Goal: Information Seeking & Learning: Check status

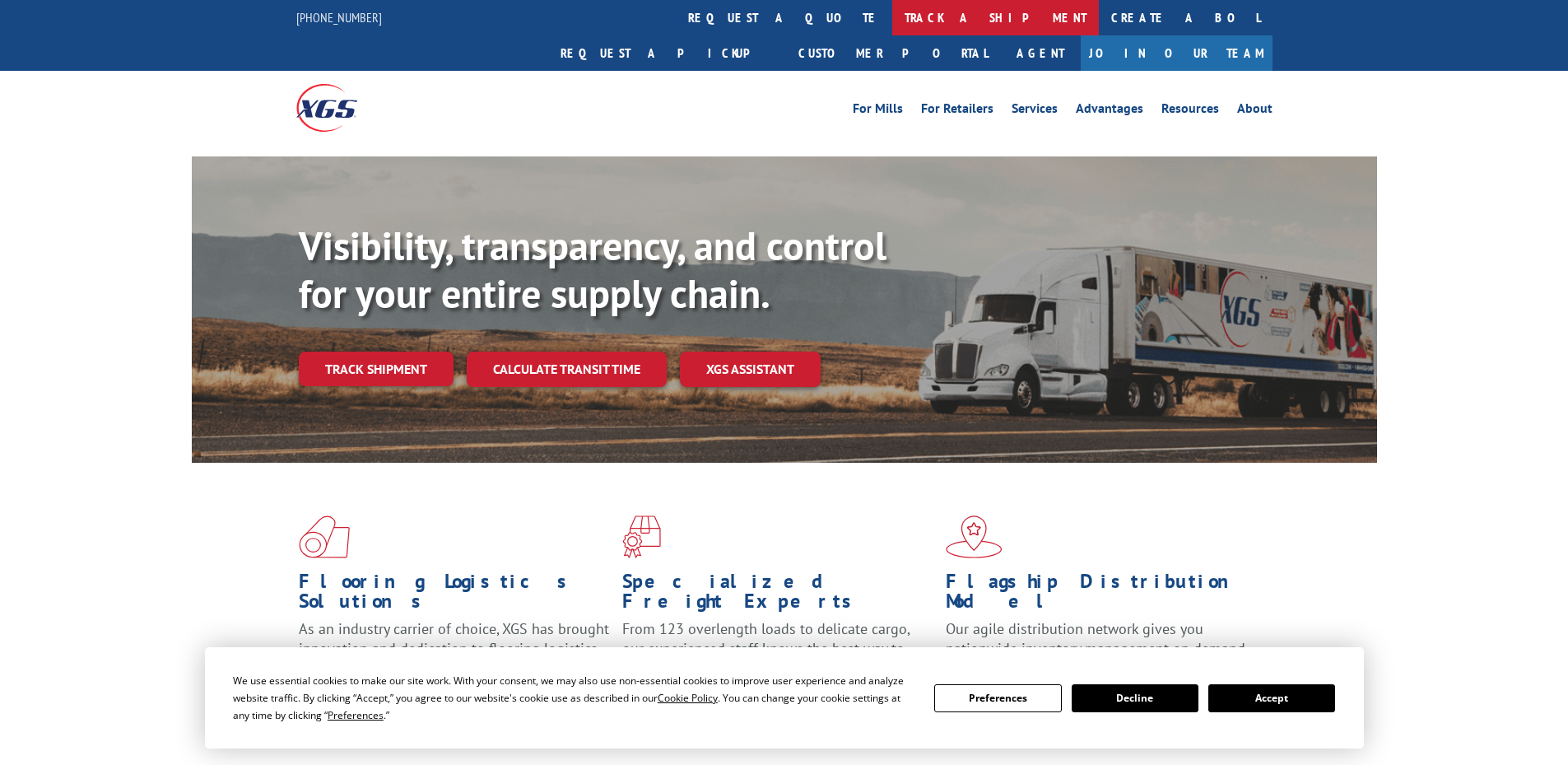
drag, startPoint x: 732, startPoint y: 12, endPoint x: 1083, endPoint y: 33, distance: 351.6
click at [893, 12] on link "track a shipment" at bounding box center [996, 17] width 206 height 35
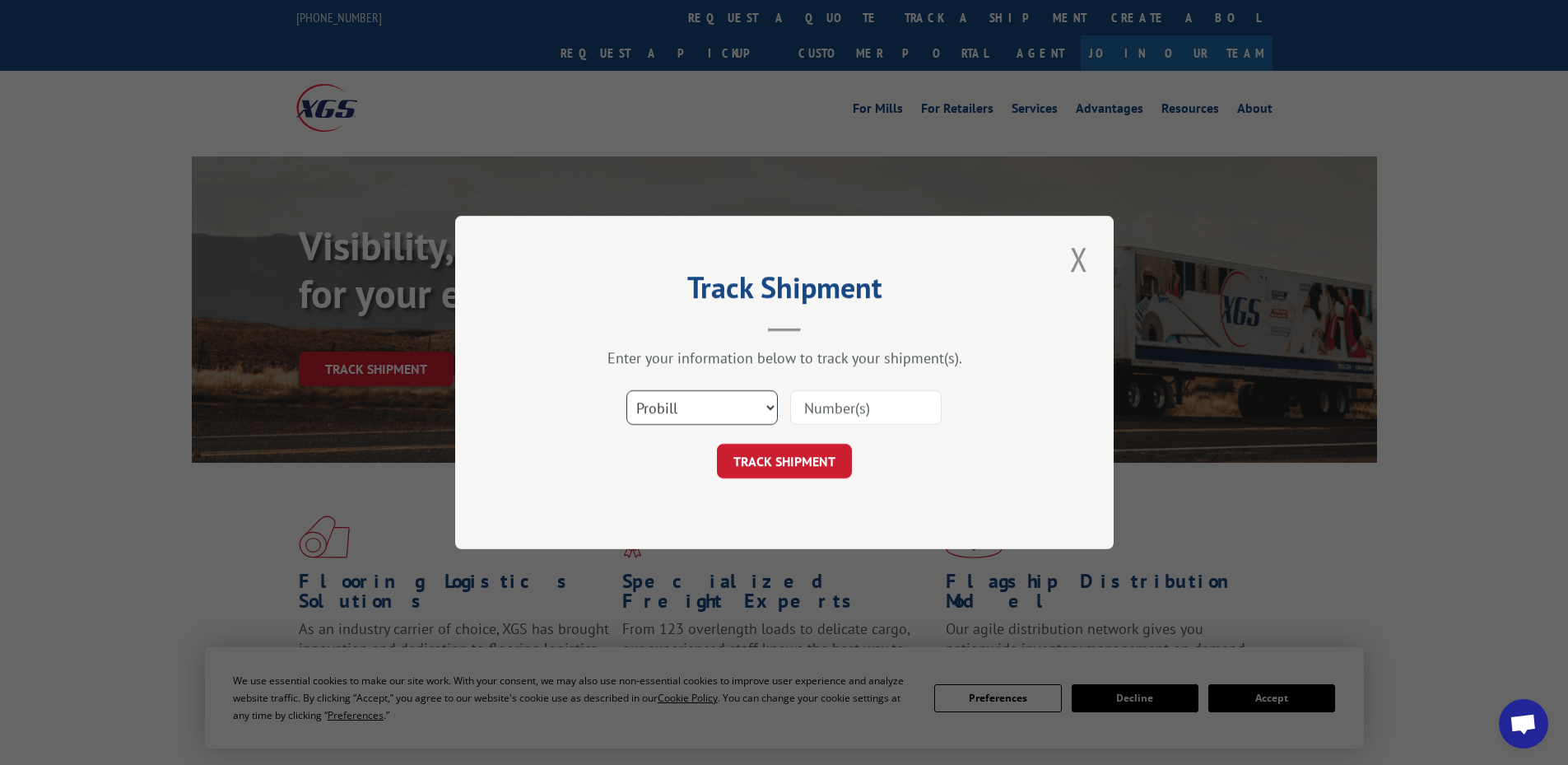
click at [712, 410] on select "Select category... Probill BOL PO" at bounding box center [702, 407] width 151 height 34
select select "bol"
click at [627, 390] on select "Select category... Probill BOL PO" at bounding box center [702, 407] width 151 height 34
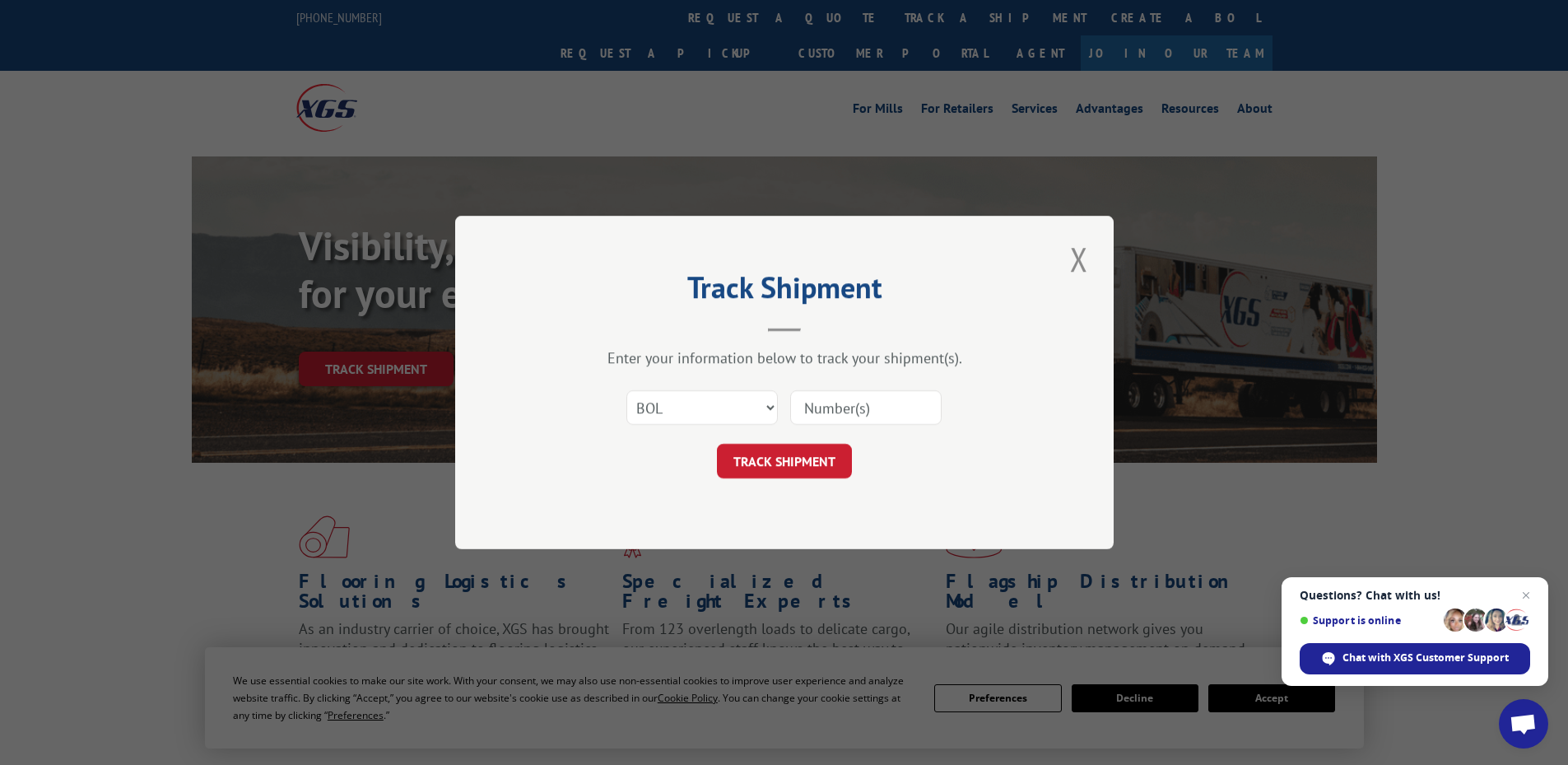
click at [895, 401] on input at bounding box center [865, 407] width 151 height 34
paste input "5938961"
type input "5938961"
click at [799, 457] on button "TRACK SHIPMENT" at bounding box center [784, 461] width 135 height 34
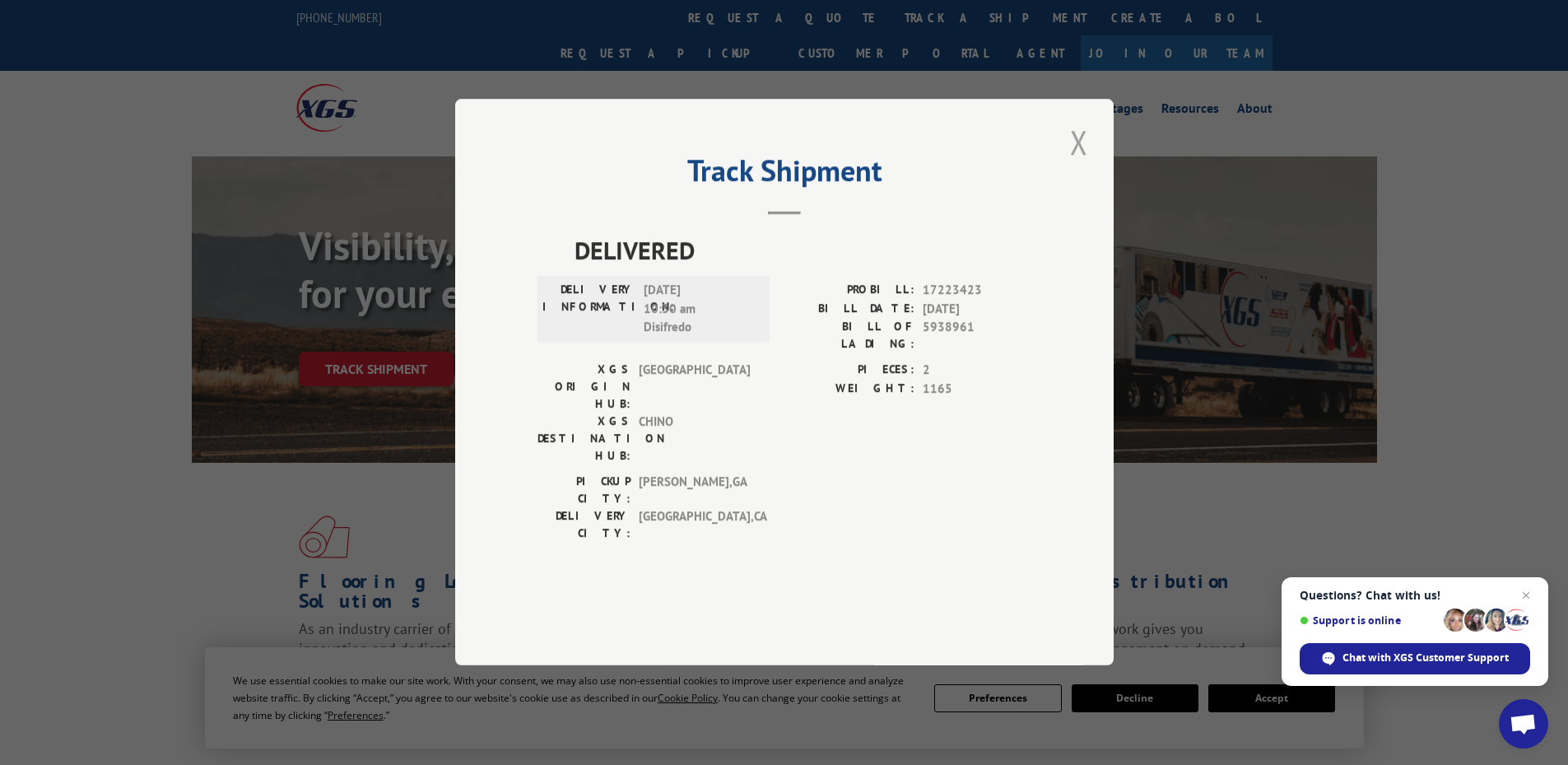
click at [1079, 165] on button "Close modal" at bounding box center [1079, 142] width 28 height 45
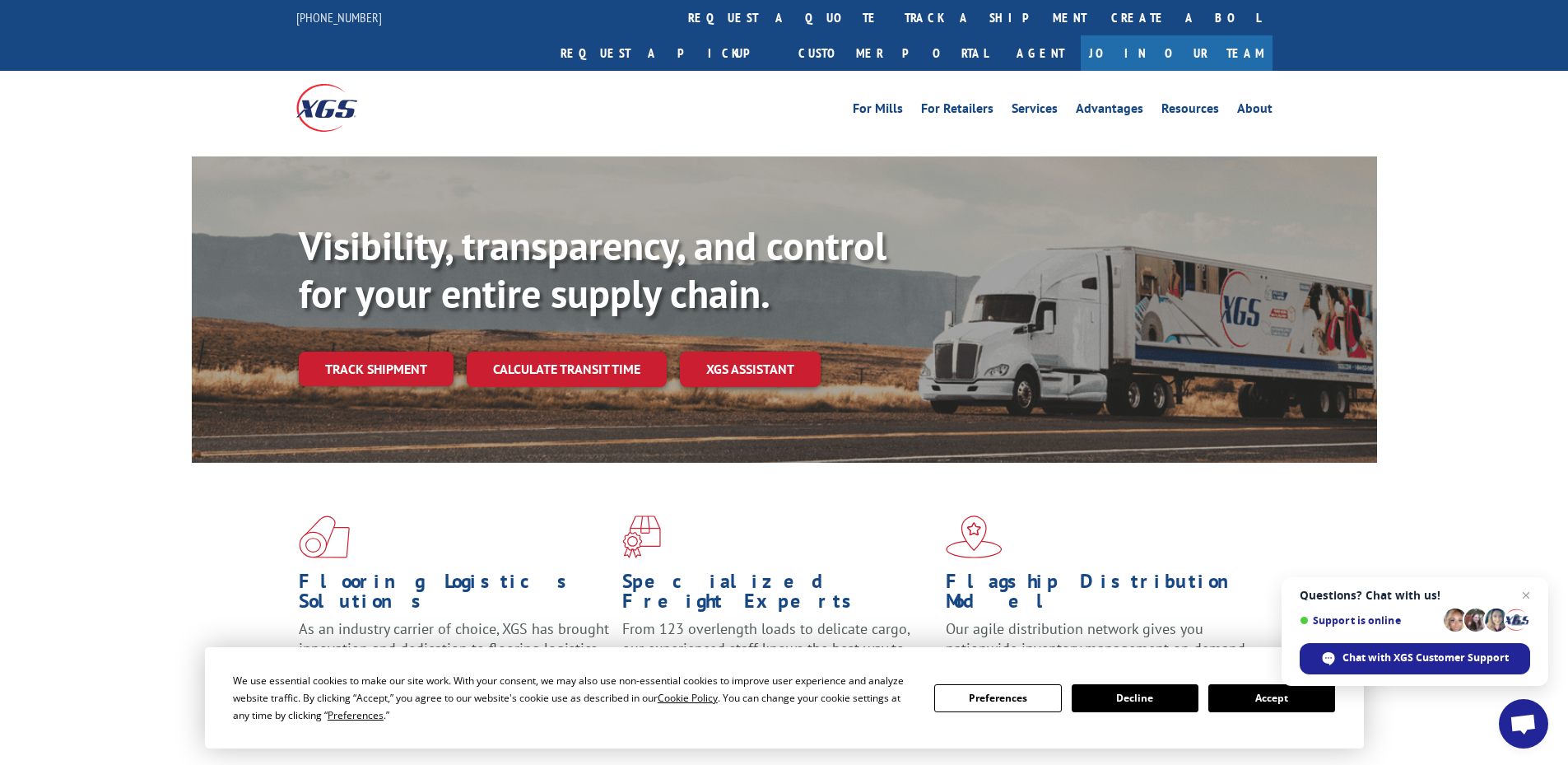
drag, startPoint x: 748, startPoint y: 18, endPoint x: 861, endPoint y: 132, distance: 160.5
click at [893, 19] on link "track a shipment" at bounding box center [996, 17] width 206 height 35
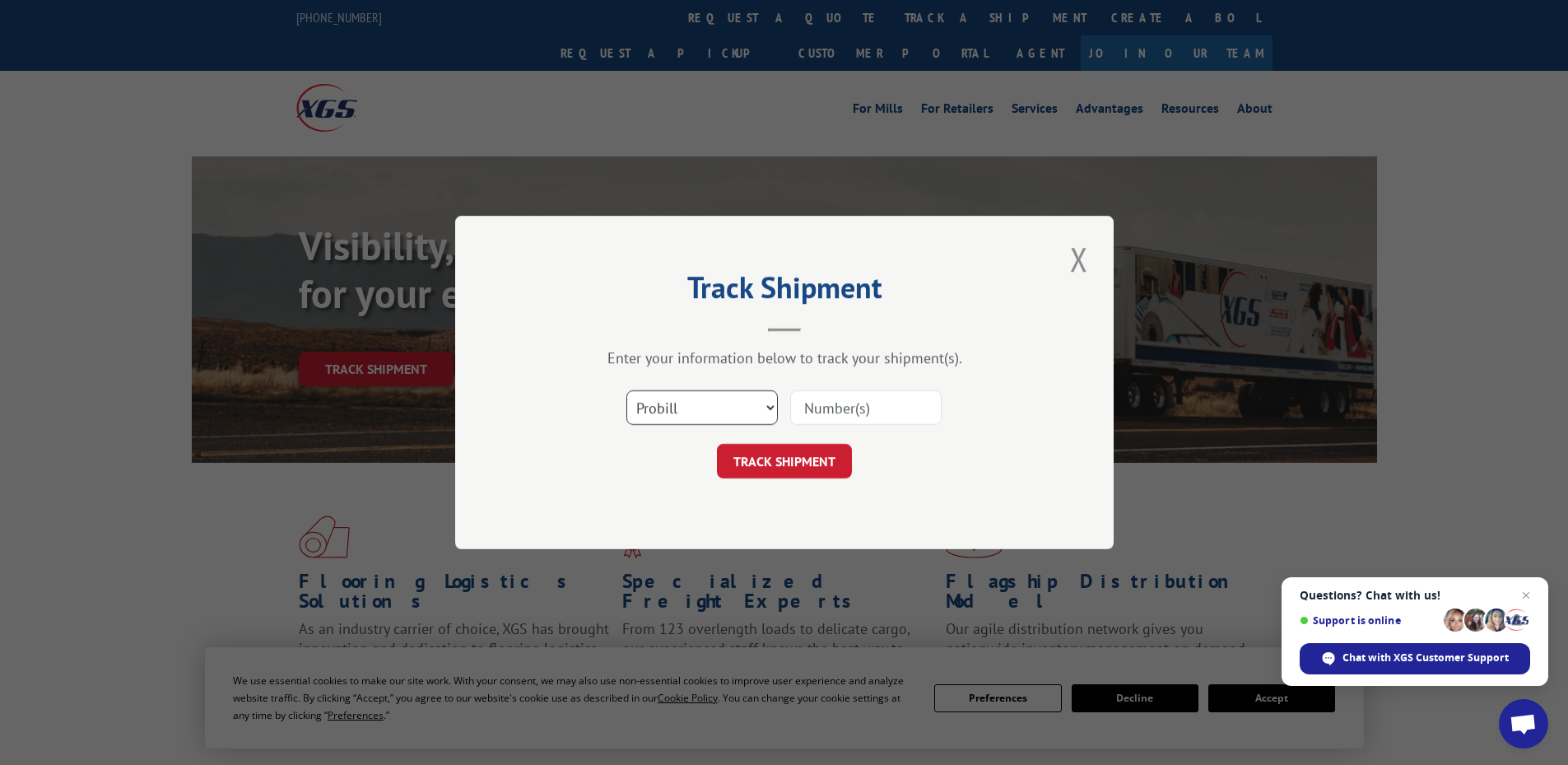
drag, startPoint x: 703, startPoint y: 409, endPoint x: 756, endPoint y: 400, distance: 53.8
click at [703, 408] on select "Select category... Probill BOL PO" at bounding box center [702, 407] width 151 height 34
select select "bol"
click at [627, 390] on select "Select category... Probill BOL PO" at bounding box center [702, 407] width 151 height 34
click at [905, 409] on input at bounding box center [865, 407] width 151 height 34
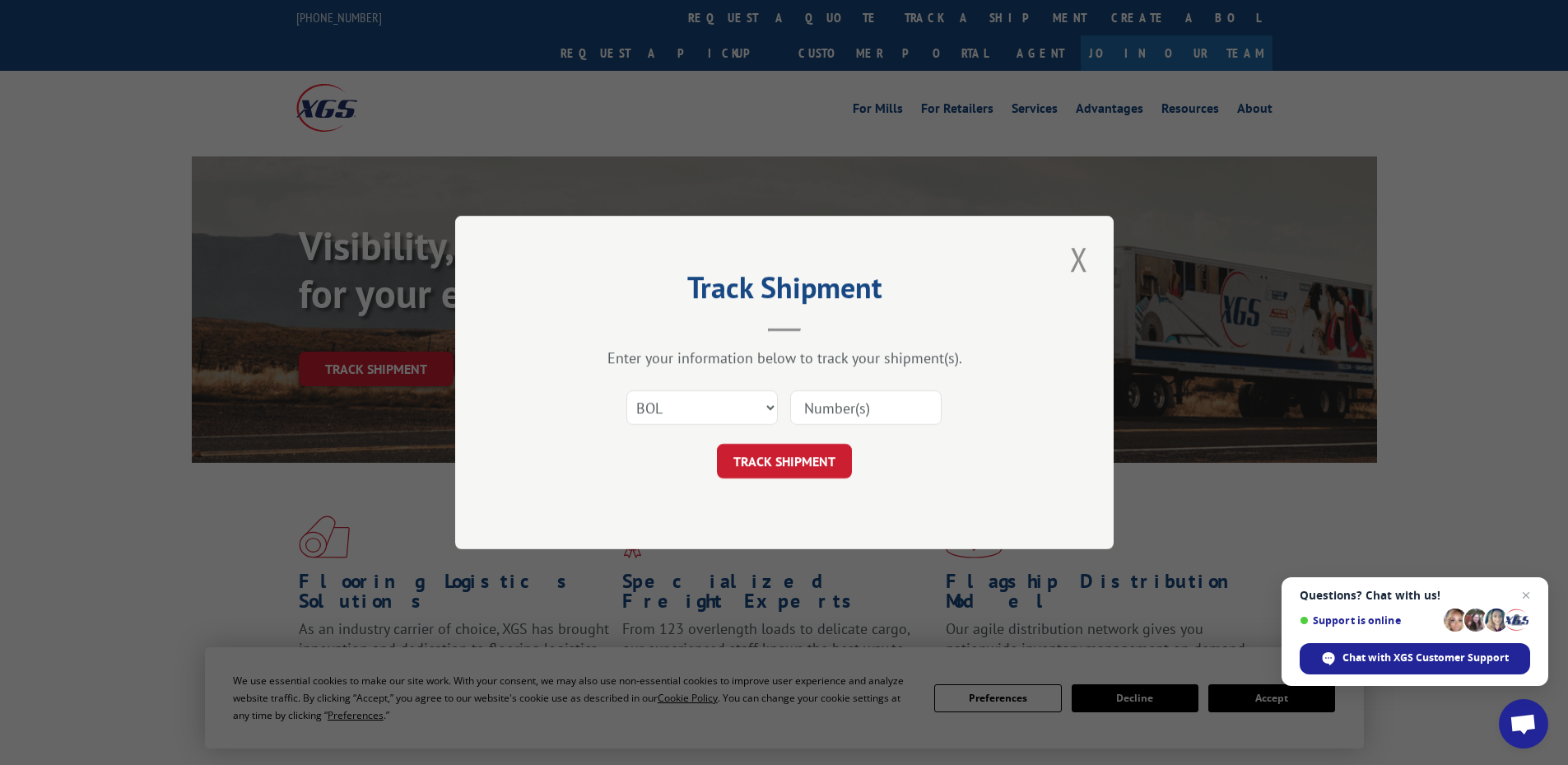
paste input "5938961"
type input "5938961"
click at [780, 457] on button "TRACK SHIPMENT" at bounding box center [784, 461] width 135 height 34
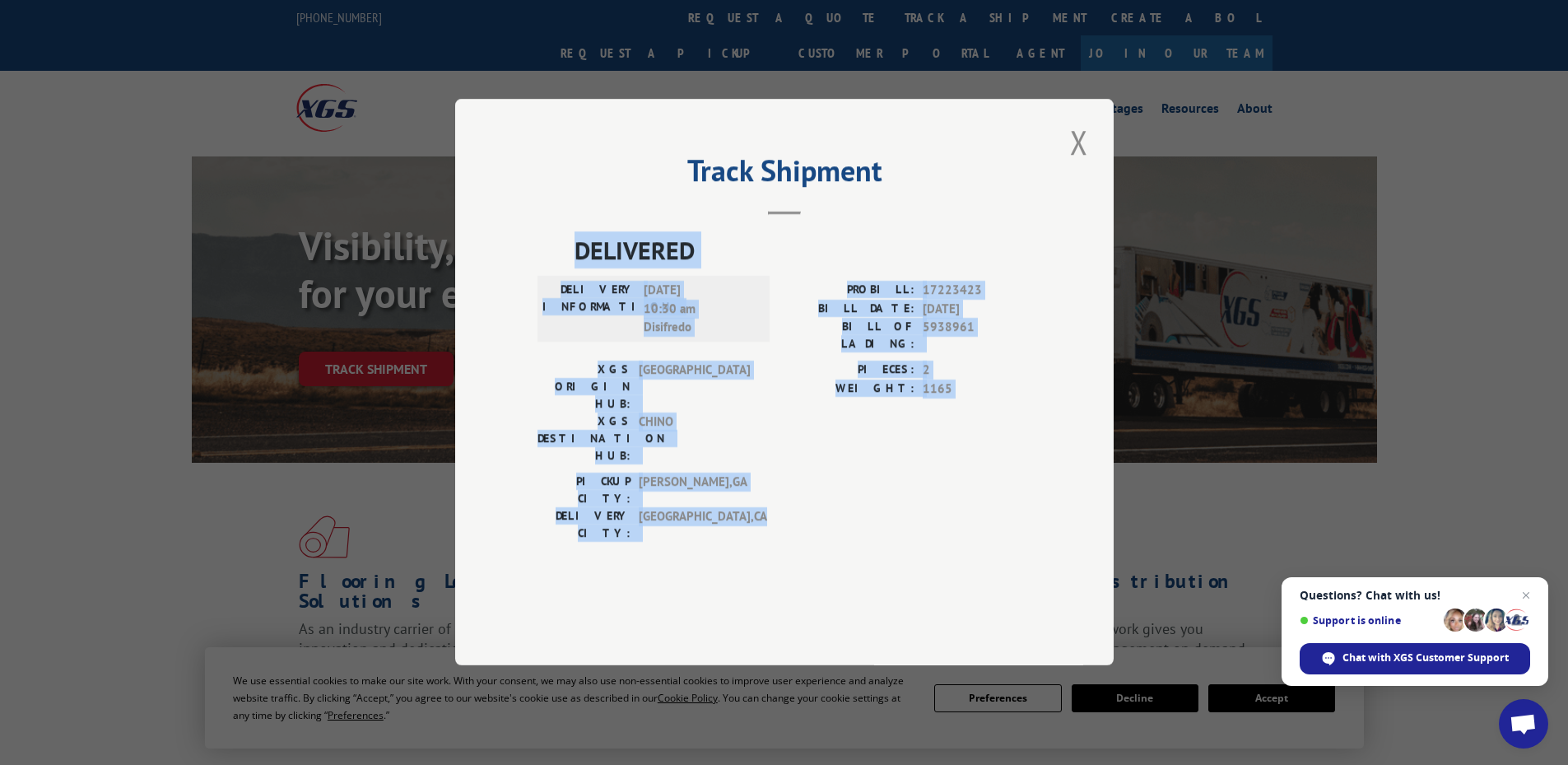
drag, startPoint x: 575, startPoint y: 295, endPoint x: 730, endPoint y: 567, distance: 313.1
click at [749, 500] on div "DELIVERED DELIVERY INFORMATION: [DATE] 10:30 am Disifredo PROBILL: 17223423 BIL…" at bounding box center [784, 392] width 494 height 318
copy div "DELIVERED DELIVERY INFORMATION: [DATE] 10:30 am Disifredo PROBILL: 17223423 BIL…"
click at [1072, 165] on button "Close modal" at bounding box center [1079, 142] width 28 height 45
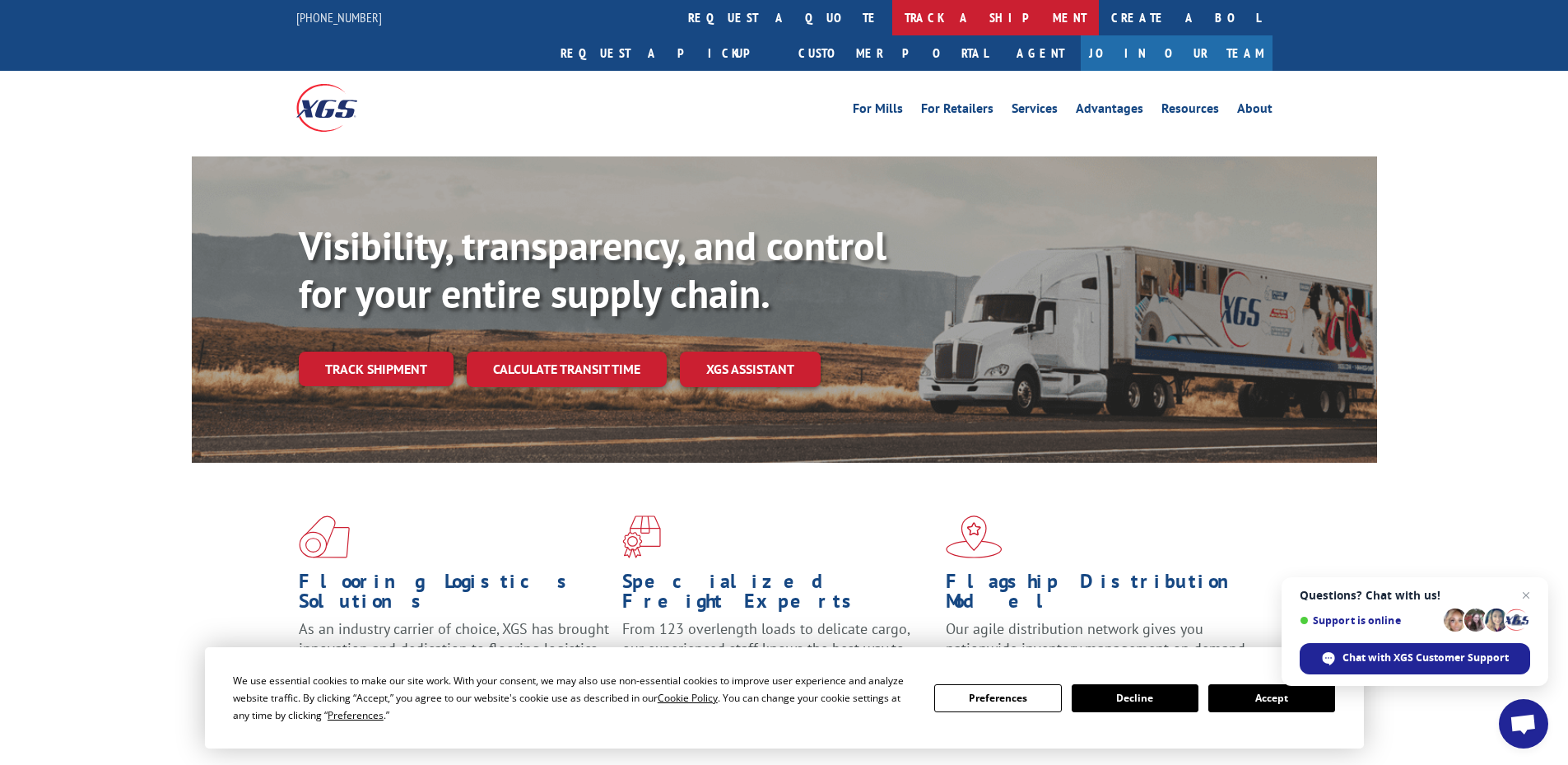
click at [893, 19] on link "track a shipment" at bounding box center [996, 17] width 206 height 35
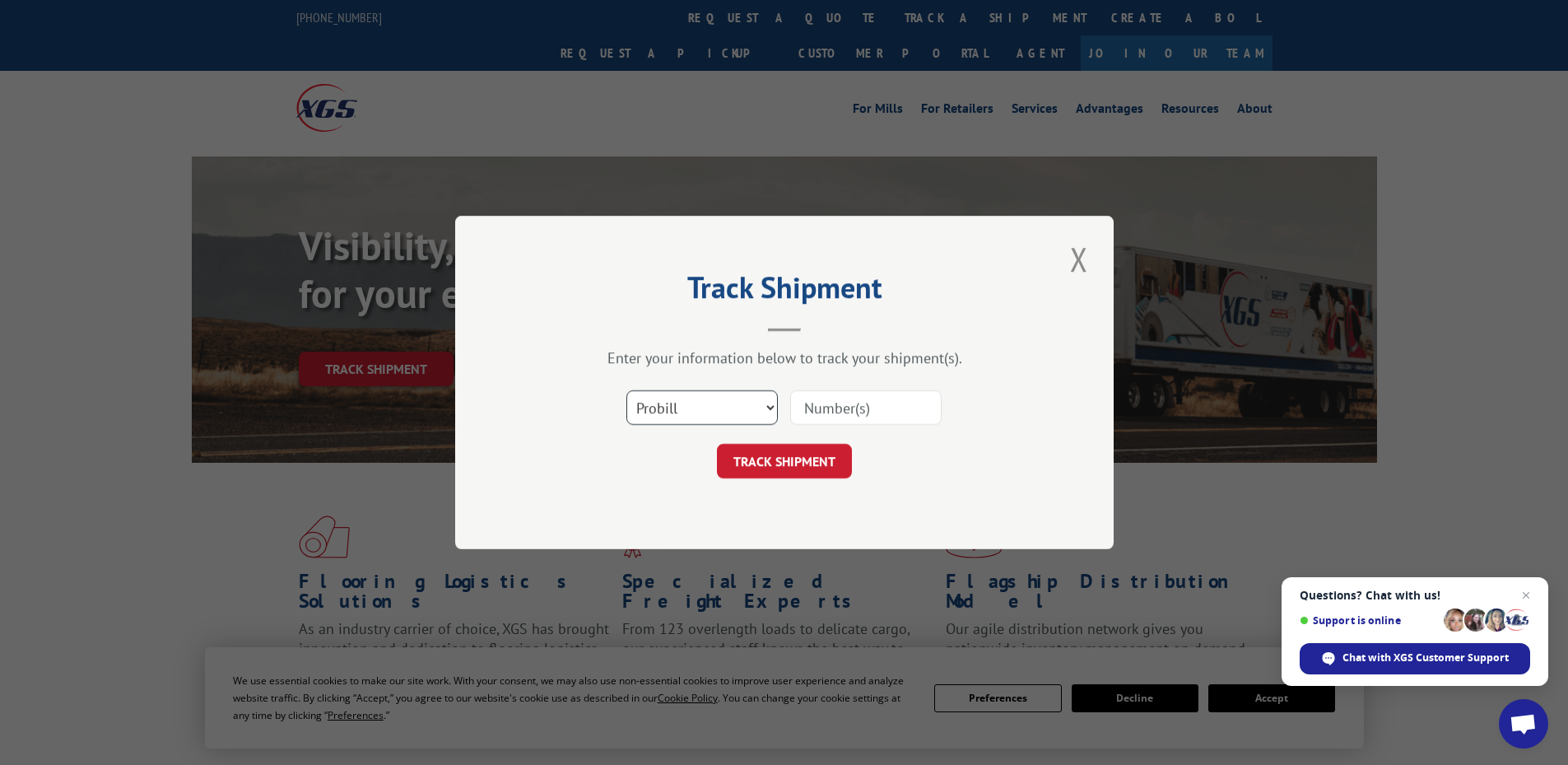
drag, startPoint x: 714, startPoint y: 408, endPoint x: 717, endPoint y: 423, distance: 15.3
click at [714, 410] on select "Select category... Probill BOL PO" at bounding box center [702, 407] width 151 height 34
select select "bol"
click at [627, 390] on select "Select category... Probill BOL PO" at bounding box center [702, 407] width 151 height 34
click at [908, 401] on input at bounding box center [865, 407] width 151 height 34
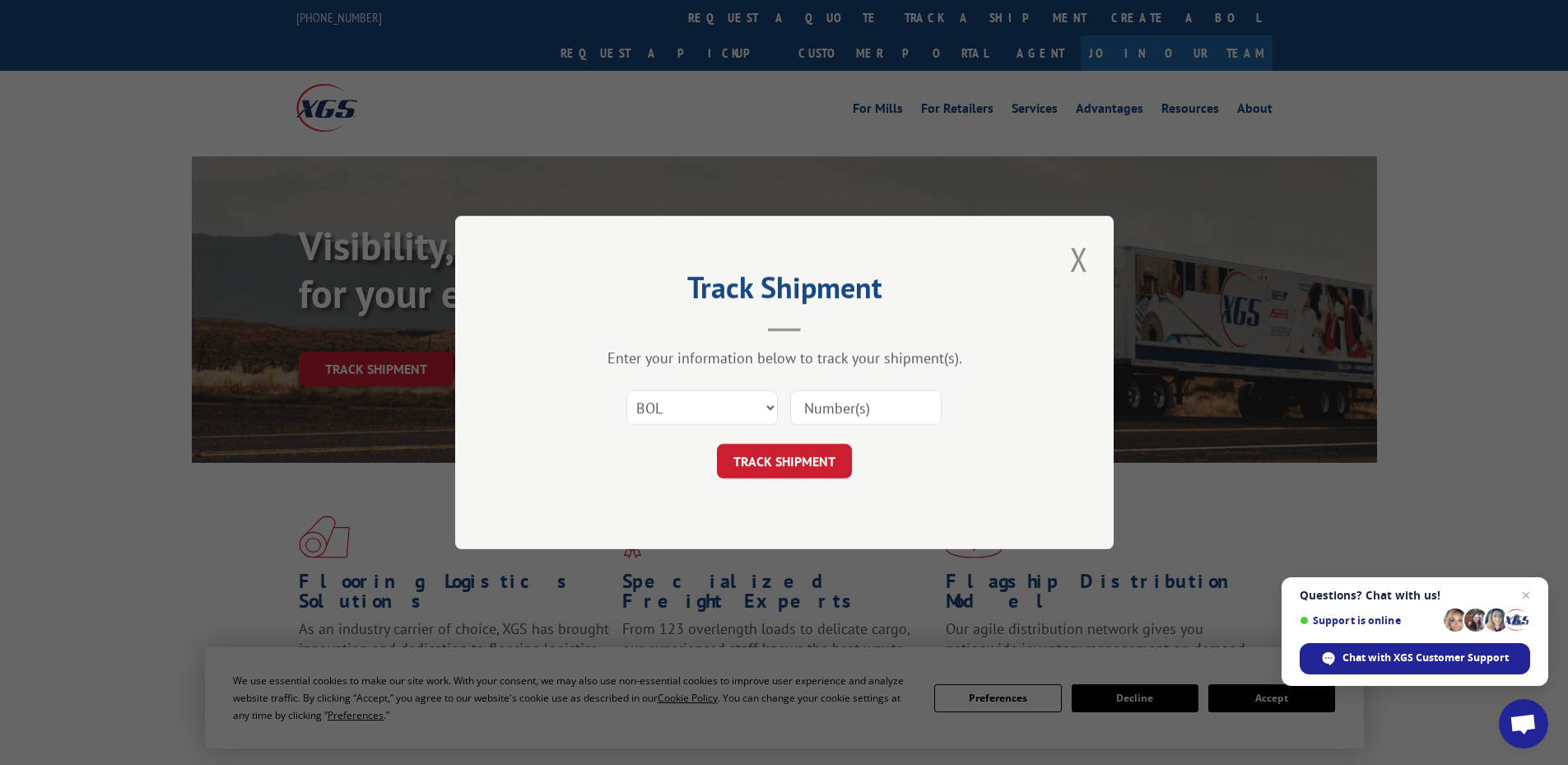
paste input "4944931"
type input "4944931"
click at [763, 463] on button "TRACK SHIPMENT" at bounding box center [784, 461] width 135 height 34
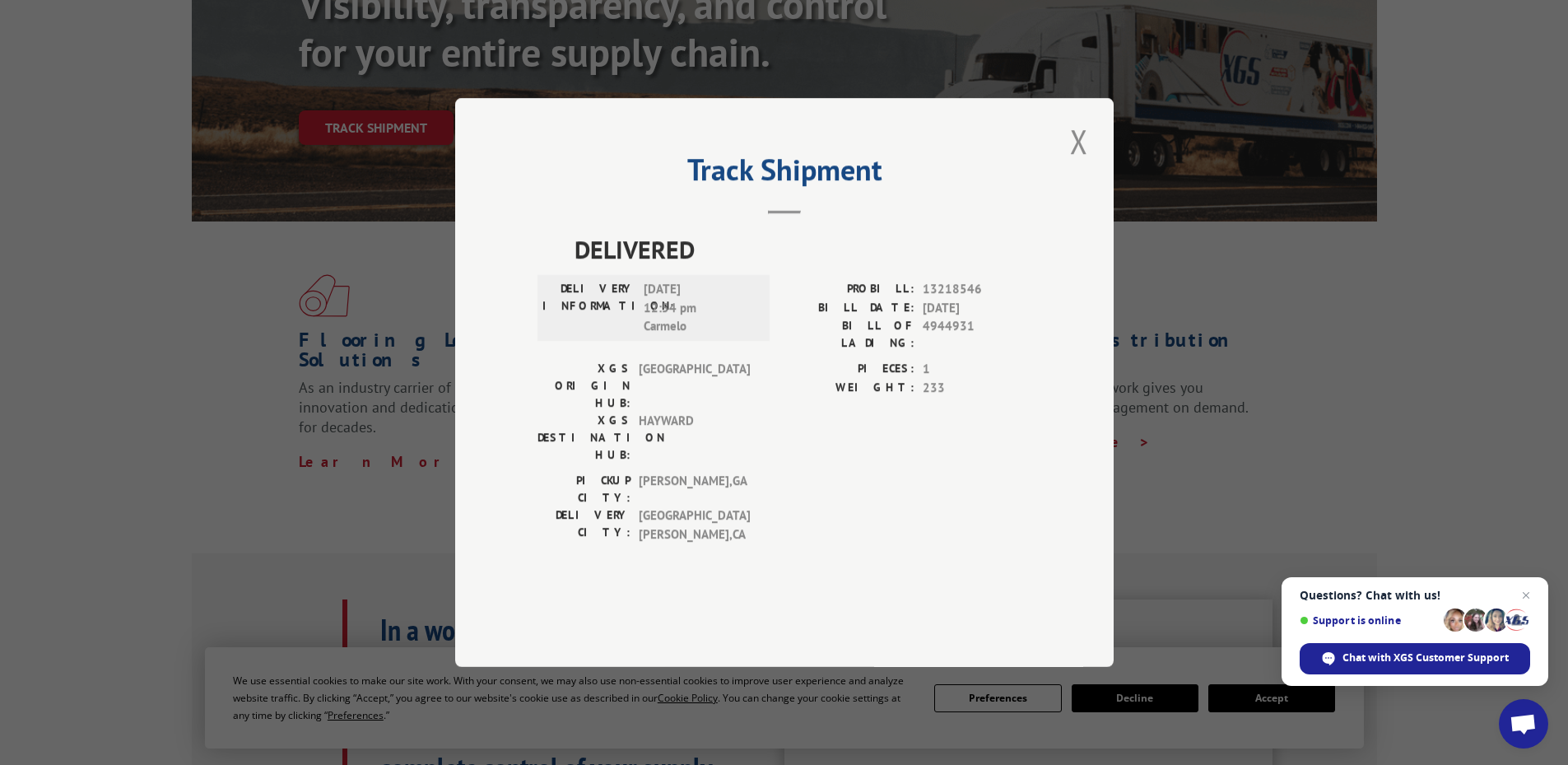
scroll to position [411, 0]
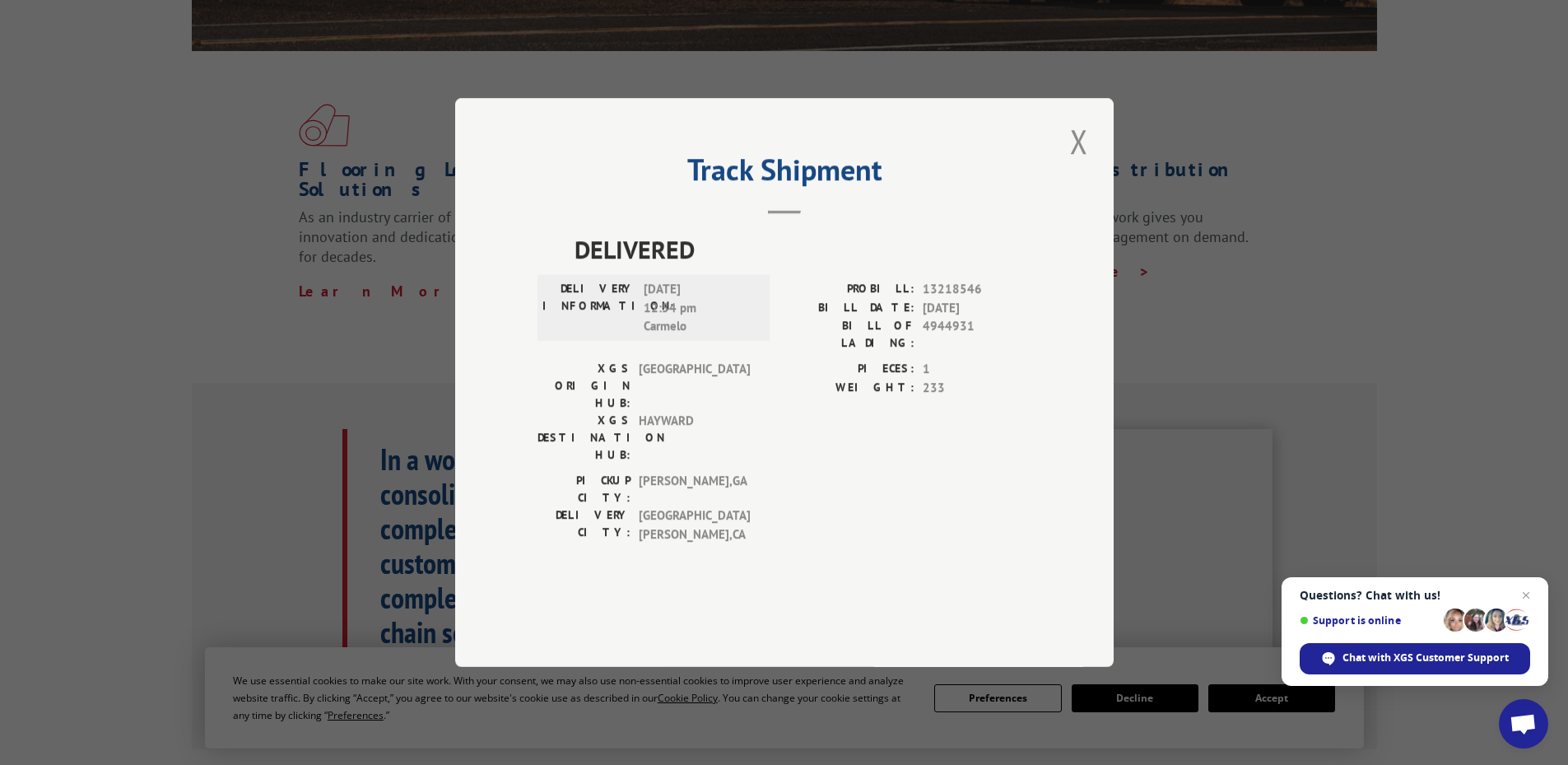
click at [1060, 193] on div "Track Shipment DELIVERED DELIVERY INFORMATION: [DATE] 12:54 pm [PERSON_NAME]: 1…" at bounding box center [784, 382] width 658 height 569
drag, startPoint x: 1097, startPoint y: 192, endPoint x: 1080, endPoint y: 192, distance: 17.0
click at [1085, 192] on div "Track Shipment DELIVERED DELIVERY INFORMATION: [DATE] 12:54 pm [PERSON_NAME]: 1…" at bounding box center [784, 382] width 658 height 569
click at [1080, 164] on button "Close modal" at bounding box center [1079, 141] width 28 height 45
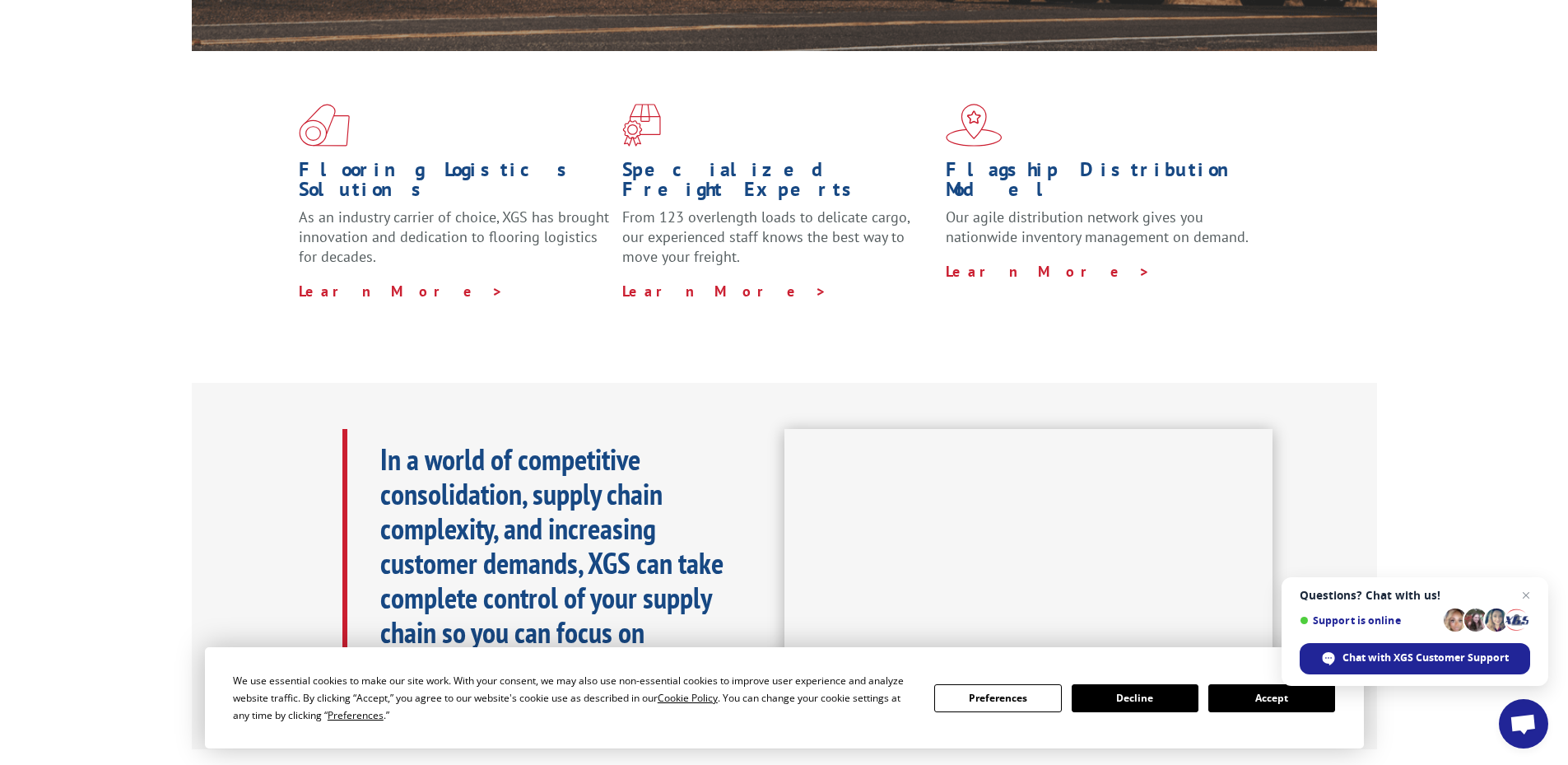
scroll to position [0, 0]
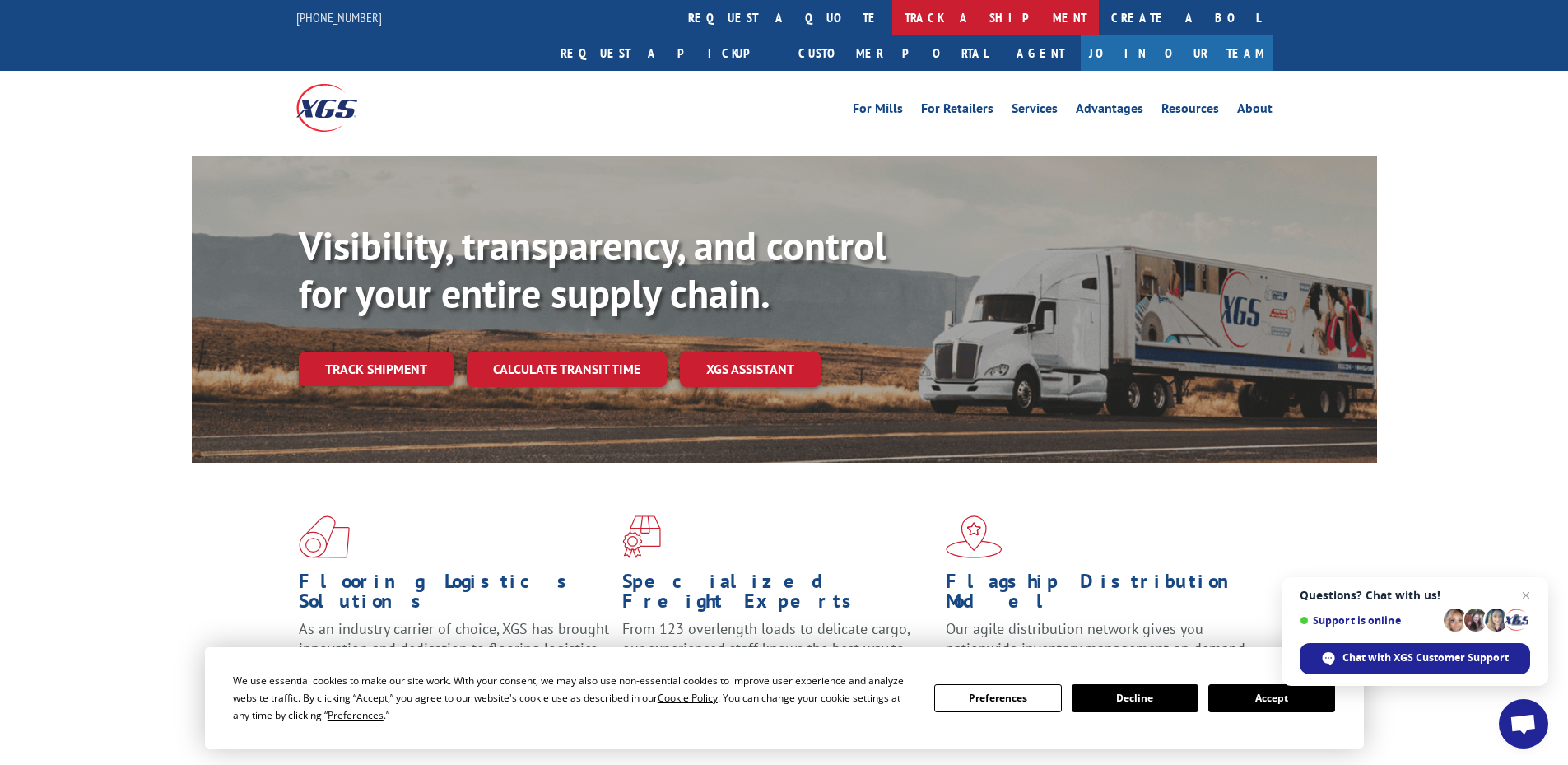
click at [893, 19] on link "track a shipment" at bounding box center [996, 17] width 206 height 35
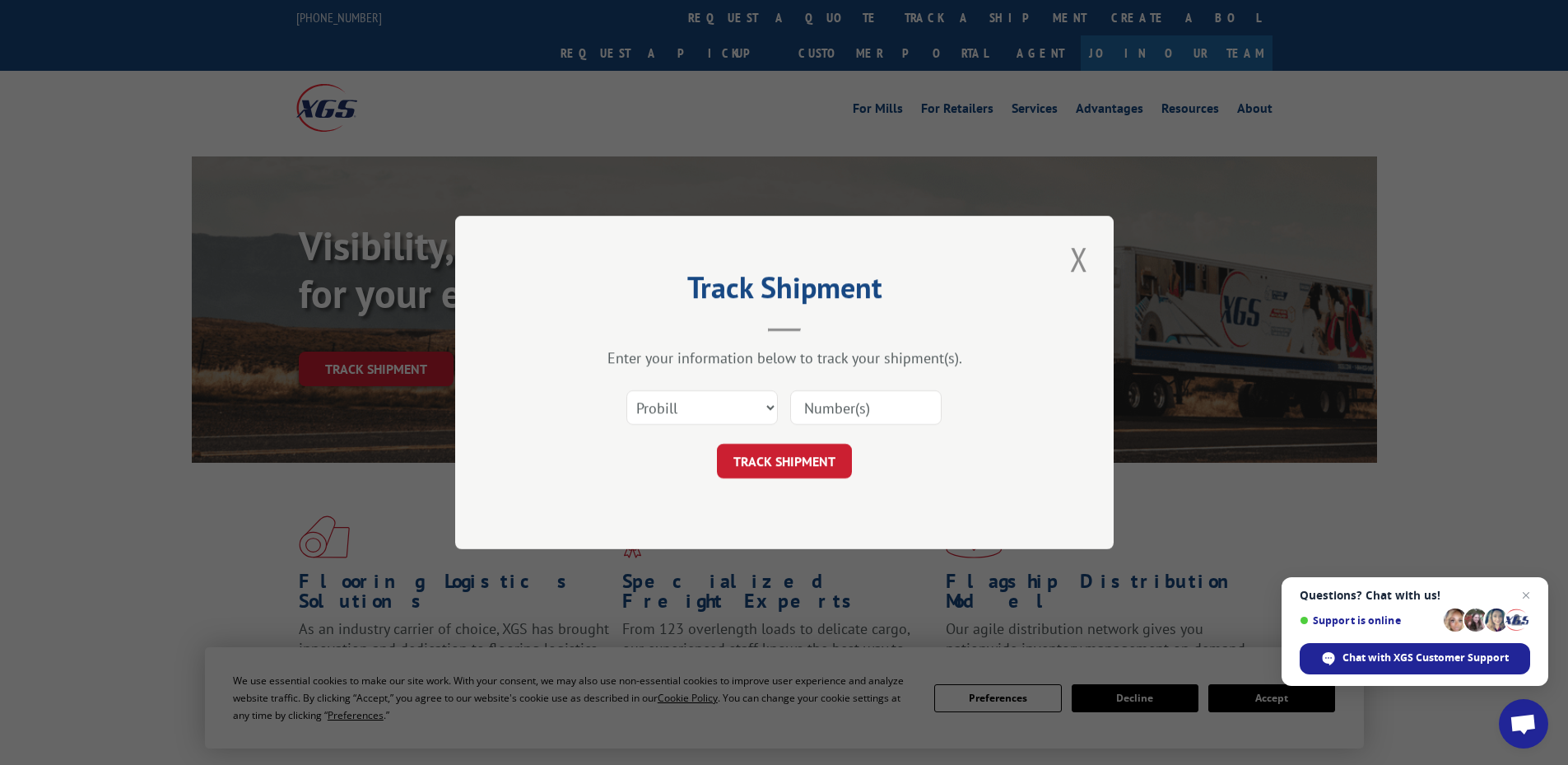
click at [886, 402] on input at bounding box center [865, 407] width 151 height 34
paste input "17519595"
type input "17519595"
click at [805, 460] on button "TRACK SHIPMENT" at bounding box center [784, 461] width 135 height 34
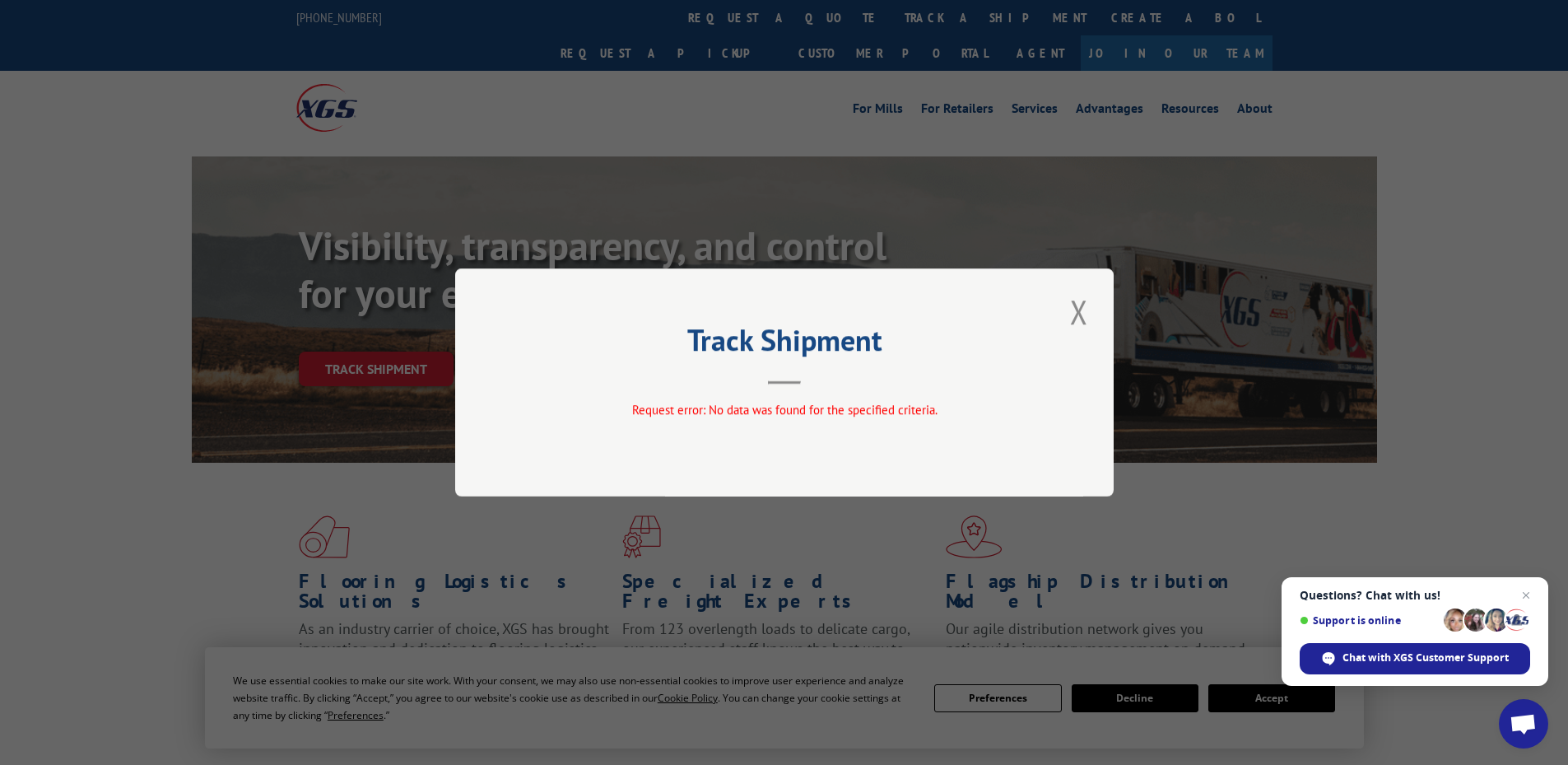
drag, startPoint x: 1080, startPoint y: 312, endPoint x: 1323, endPoint y: 33, distance: 370.0
click at [1082, 307] on button "Close modal" at bounding box center [1079, 312] width 28 height 45
